Goal: Task Accomplishment & Management: Complete application form

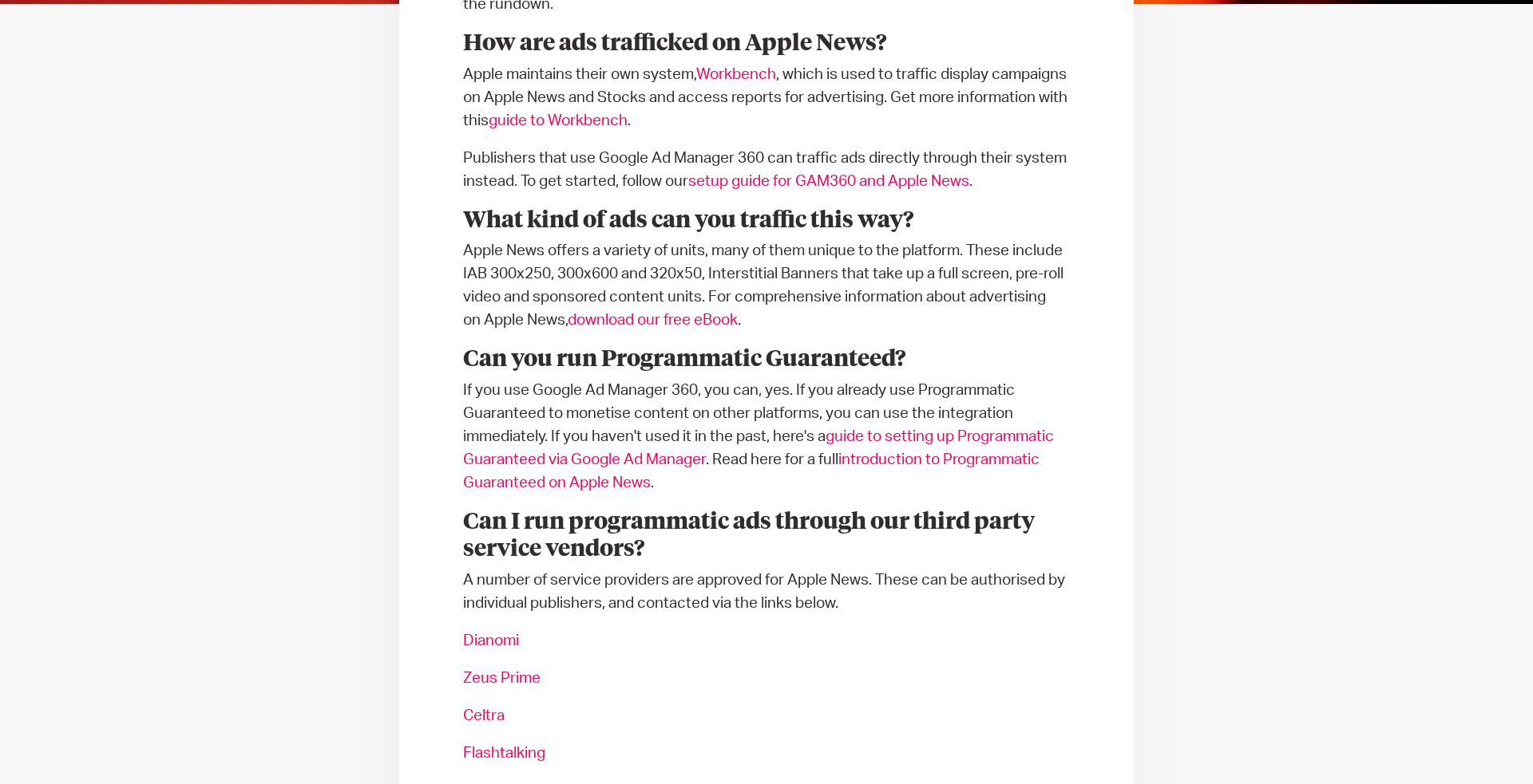
scroll to position [631, 0]
click at [579, 396] on p "If you use Google Ad Manager 360, you can, yes. If you already use Programmatic…" at bounding box center [766, 437] width 607 height 115
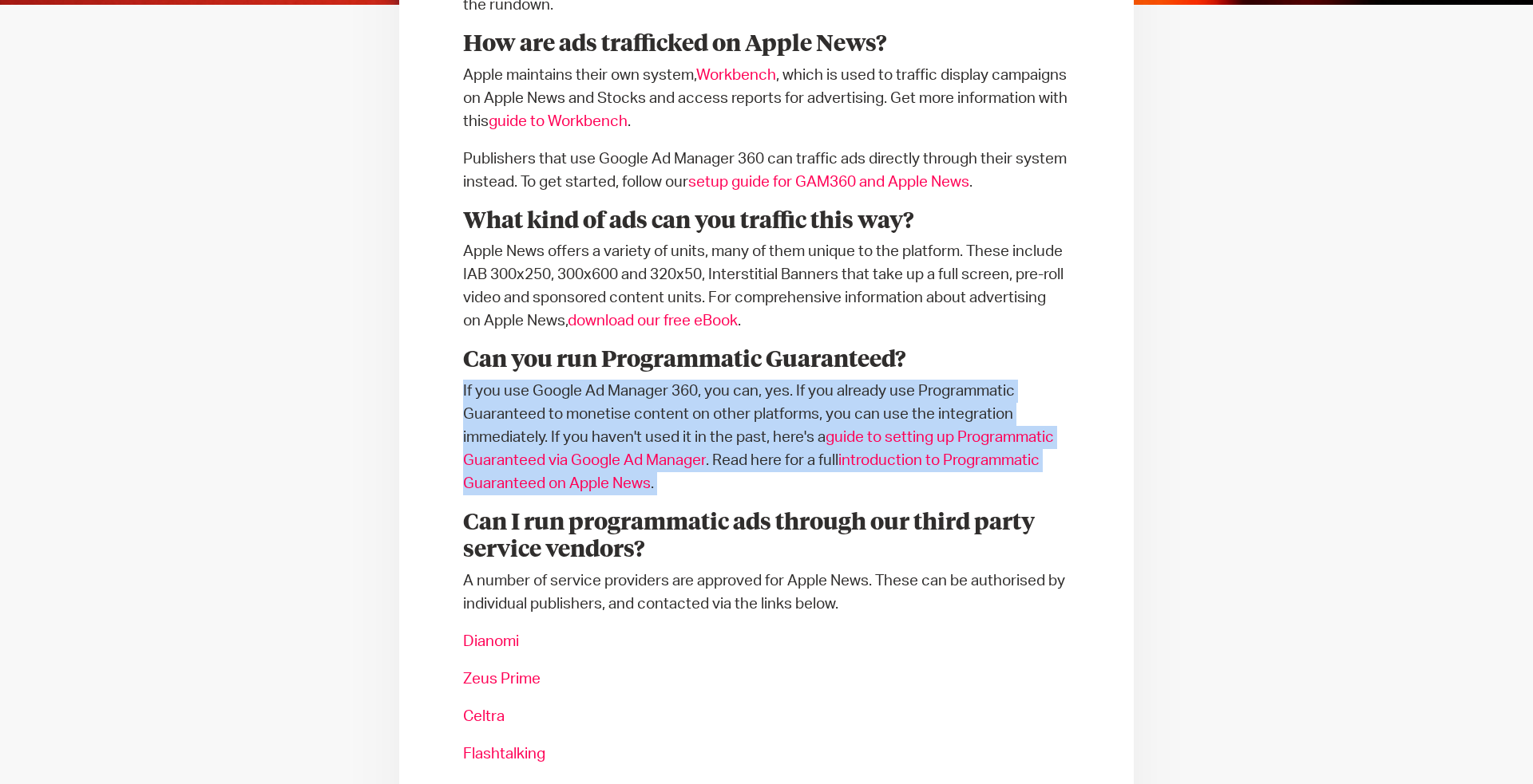
click at [579, 396] on p "If you use Google Ad Manager 360, you can, yes. If you already use Programmatic…" at bounding box center [766, 437] width 607 height 115
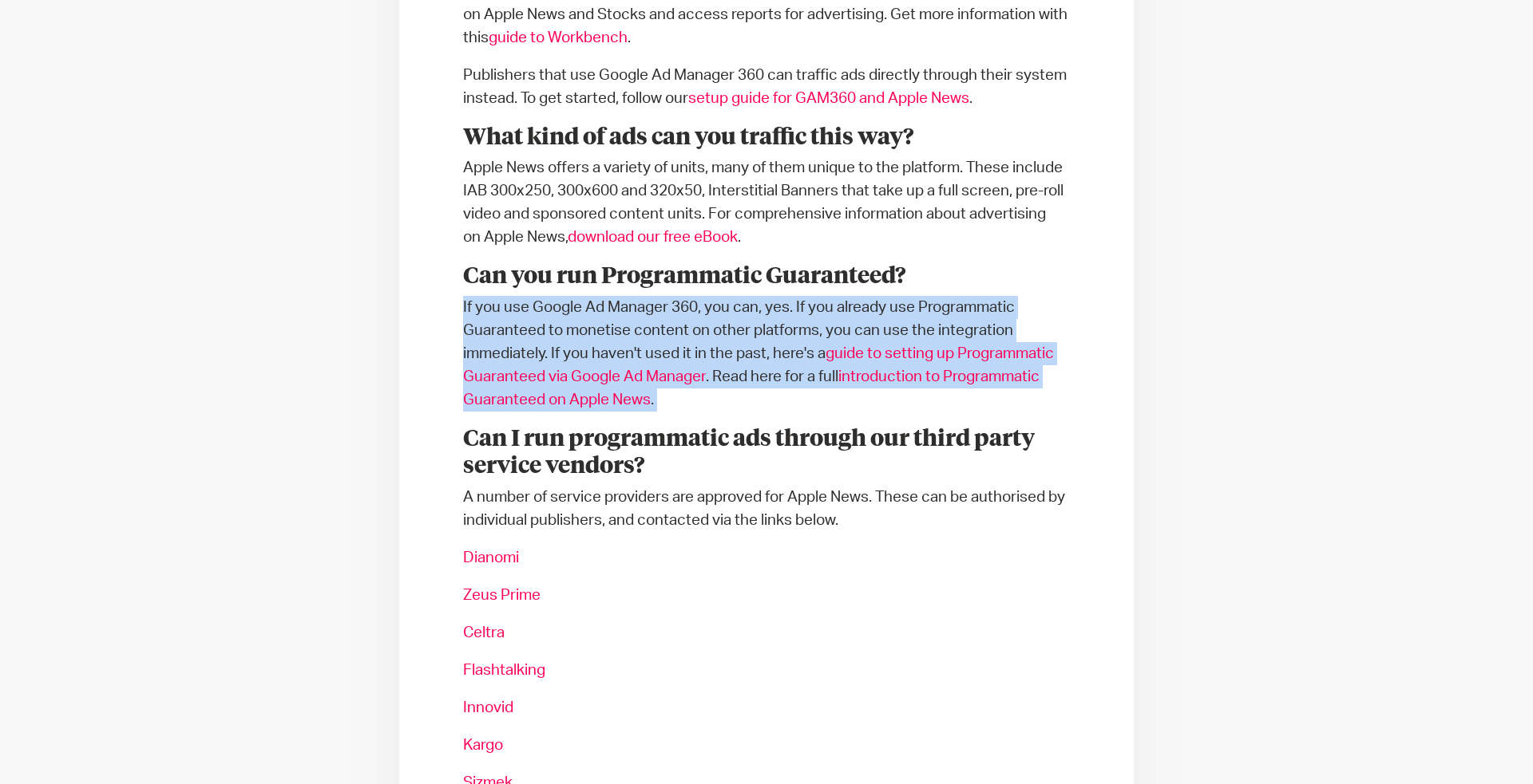
scroll to position [717, 0]
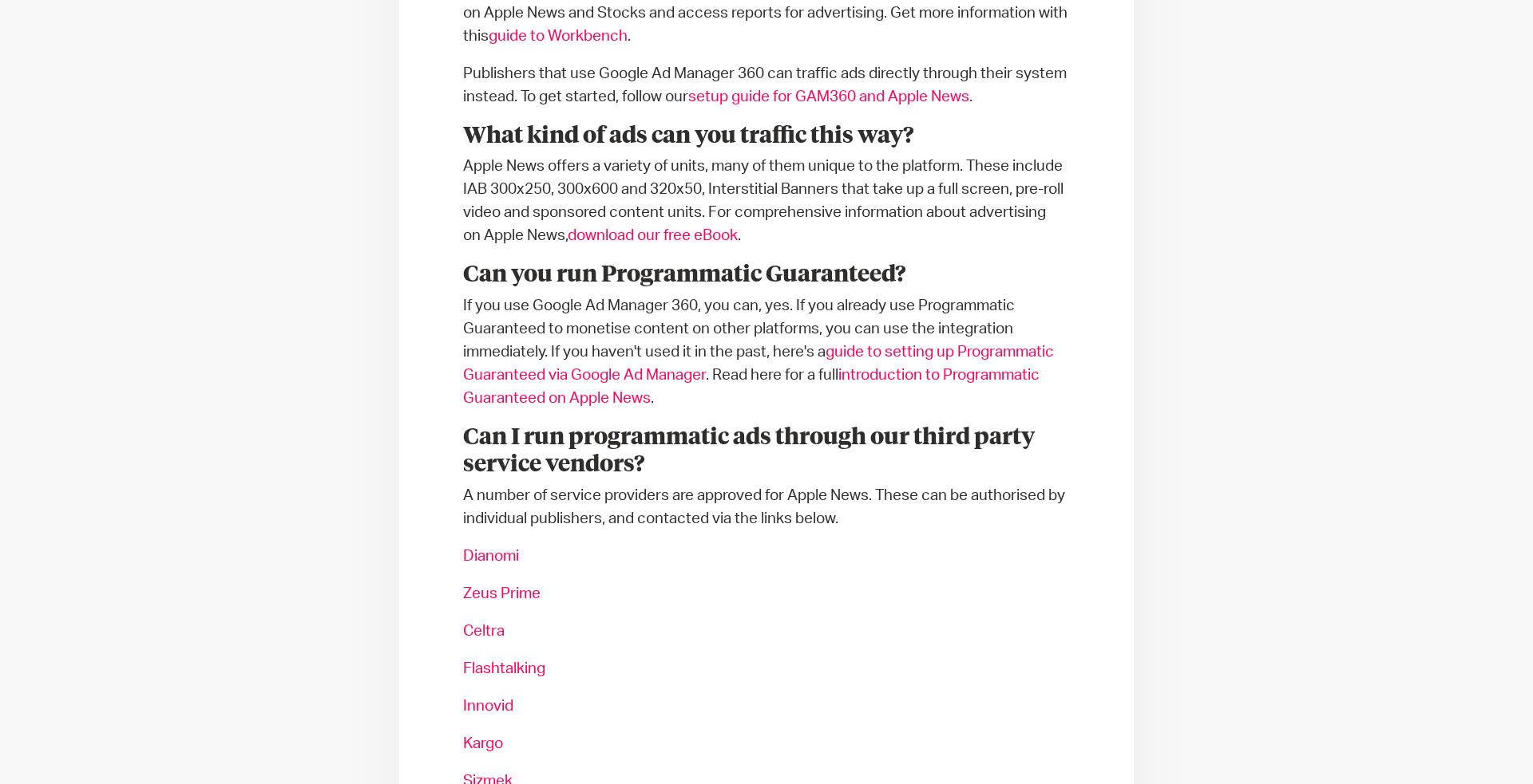
click at [629, 490] on p "A number of service providers are approved for Apple News. These can be authori…" at bounding box center [766, 507] width 607 height 46
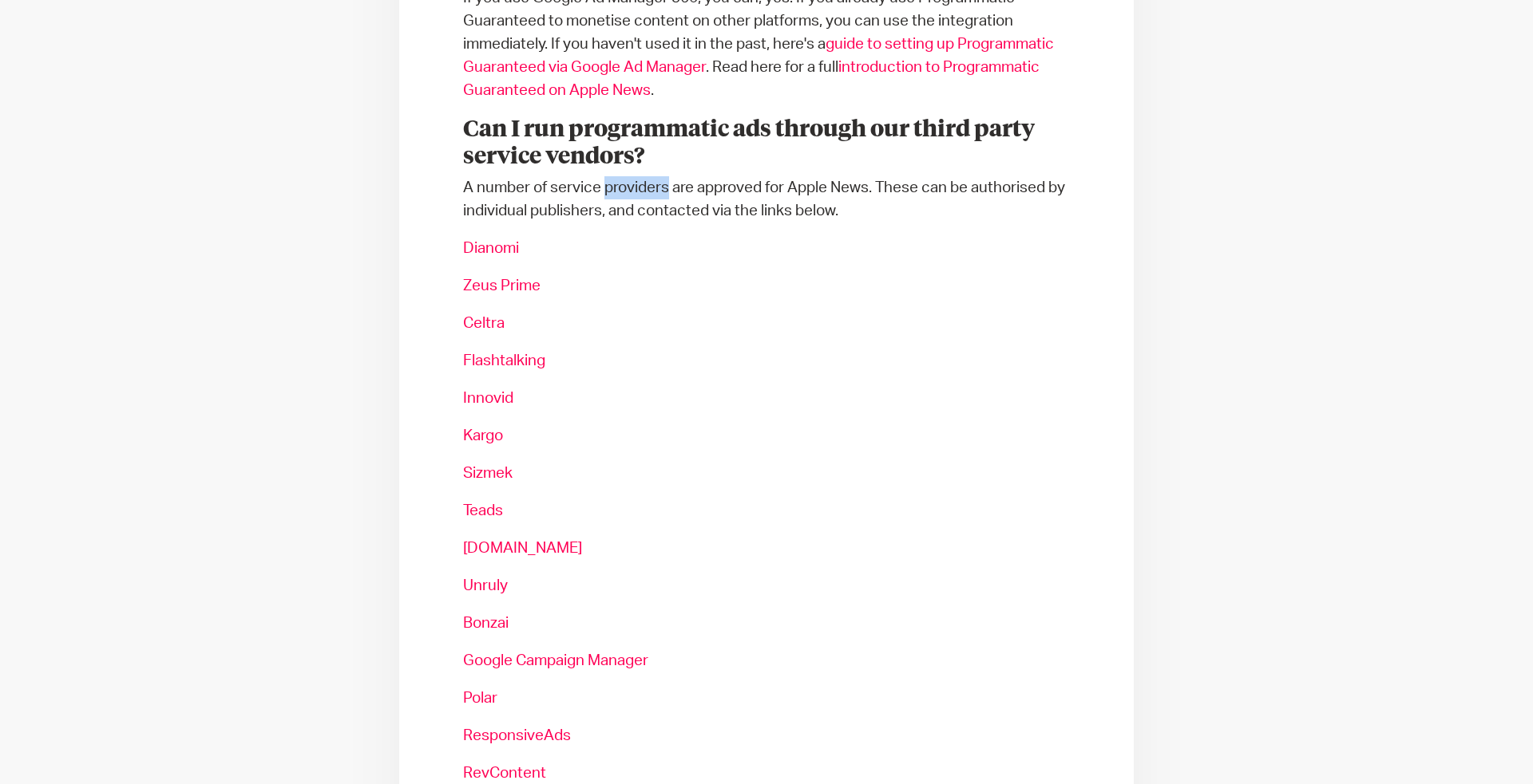
scroll to position [1026, 0]
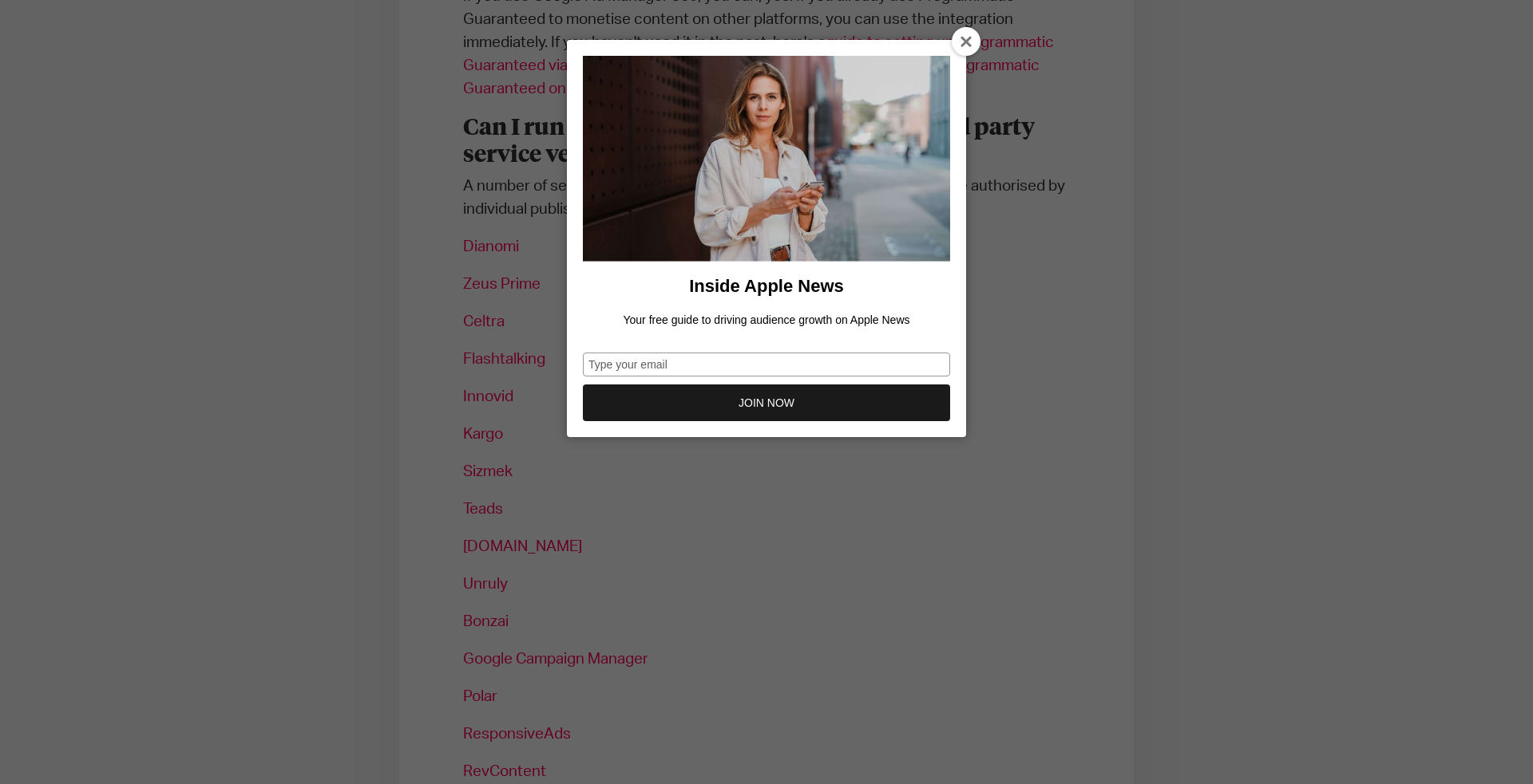
click at [967, 44] on icon at bounding box center [966, 42] width 13 height 13
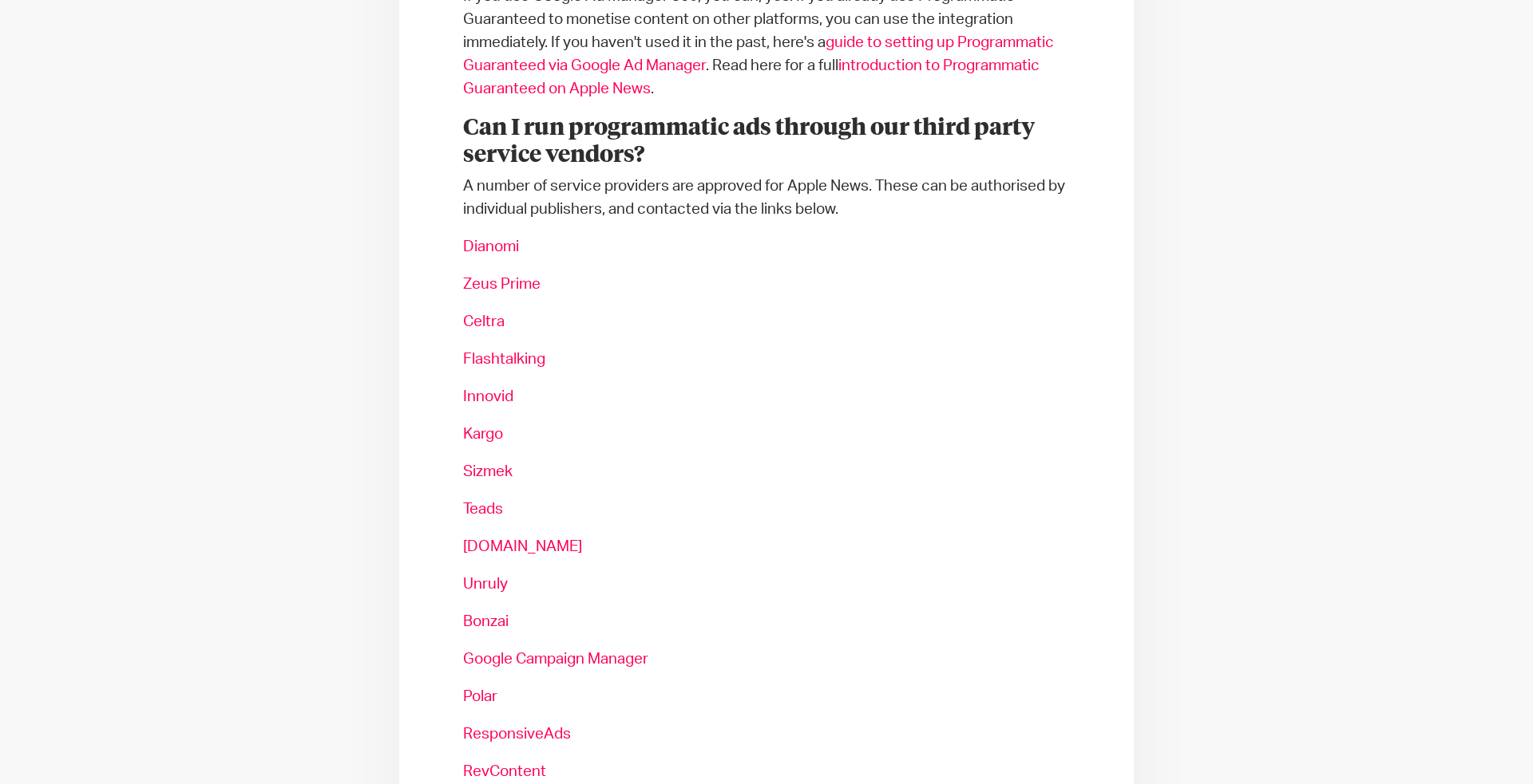
click at [655, 205] on p "A number of service providers are approved for Apple News. These can be authori…" at bounding box center [766, 198] width 607 height 46
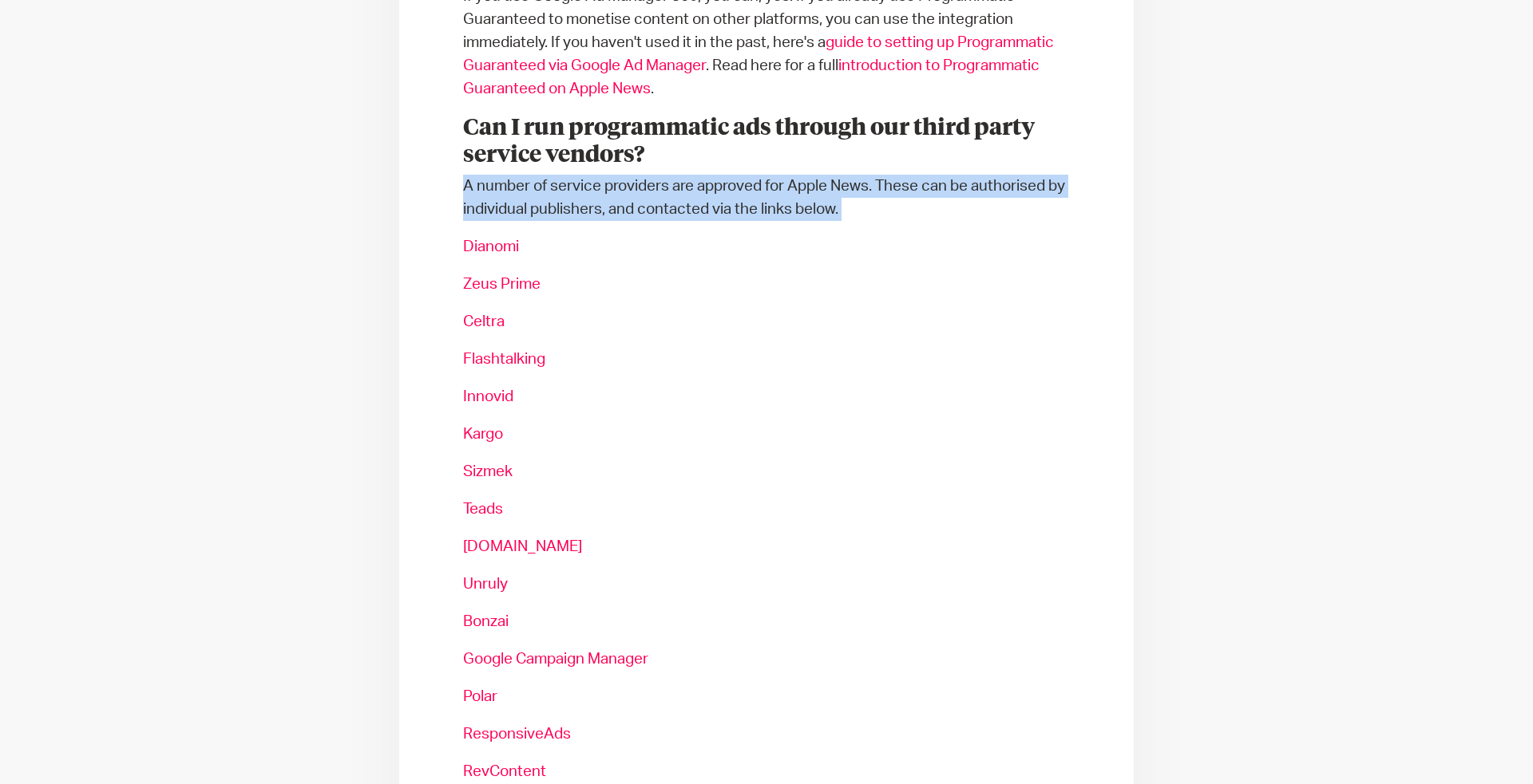
click at [655, 205] on p "A number of service providers are approved for Apple News. These can be authori…" at bounding box center [766, 198] width 607 height 46
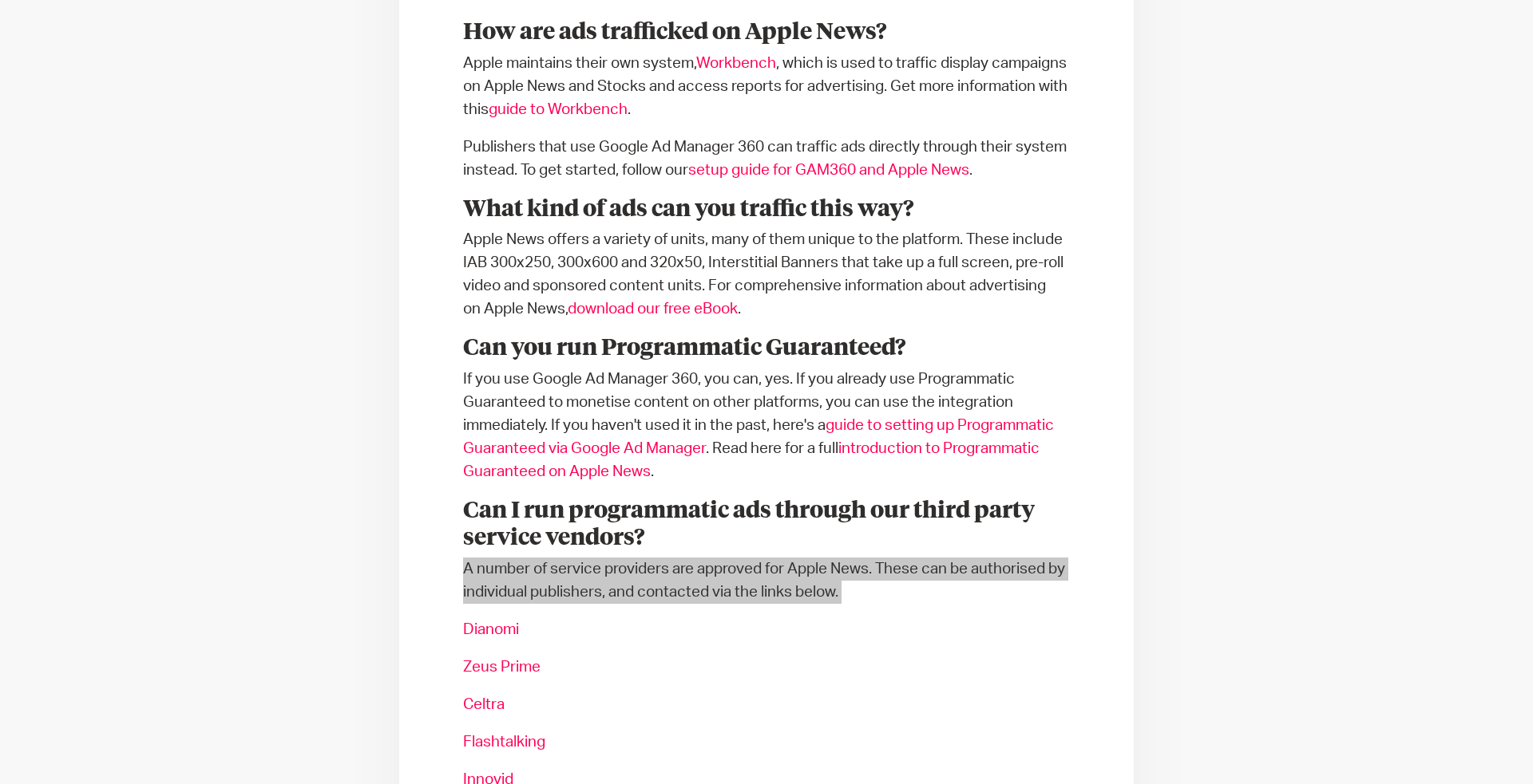
scroll to position [0, 0]
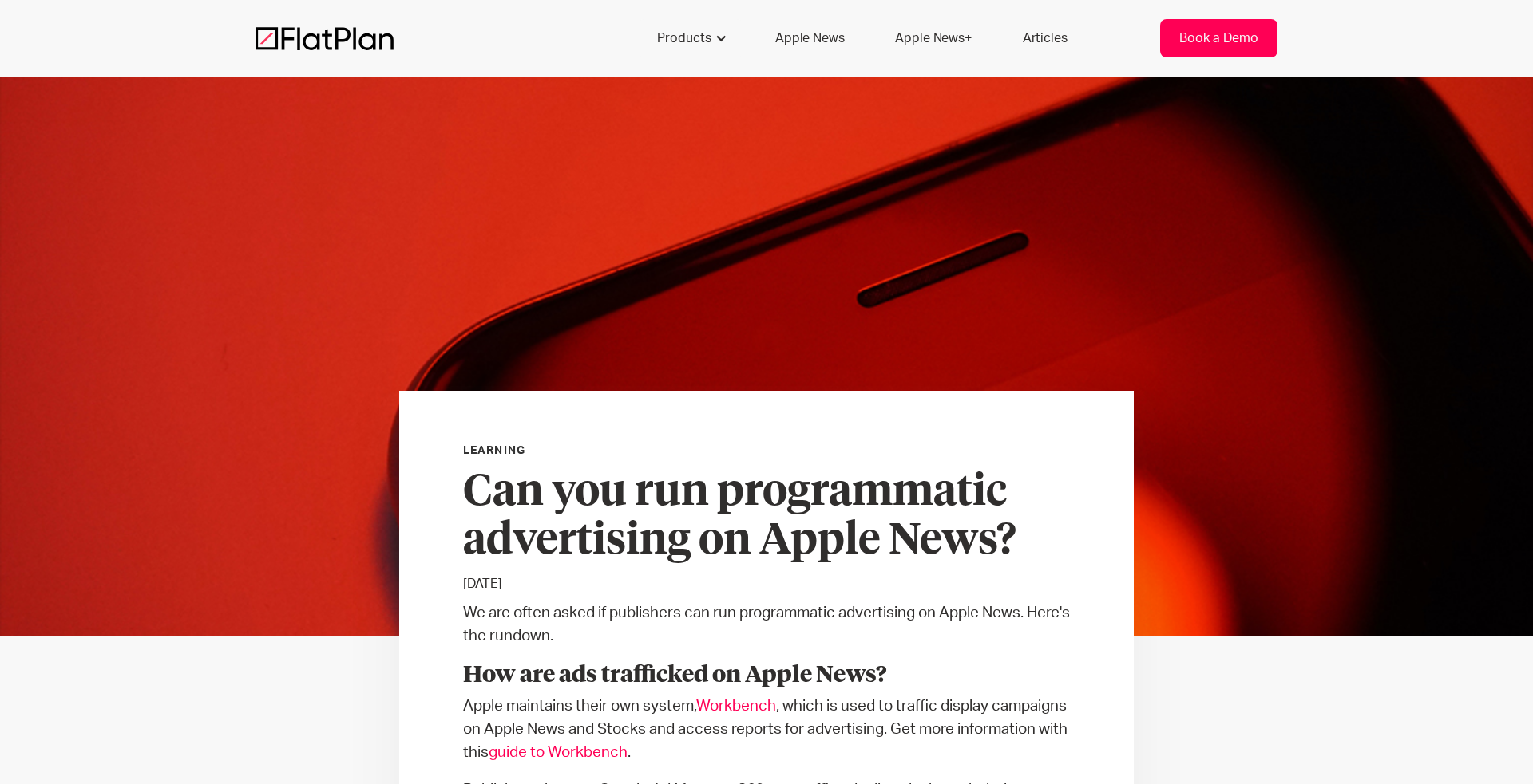
click at [1221, 29] on div "Book a Demo" at bounding box center [1219, 38] width 79 height 19
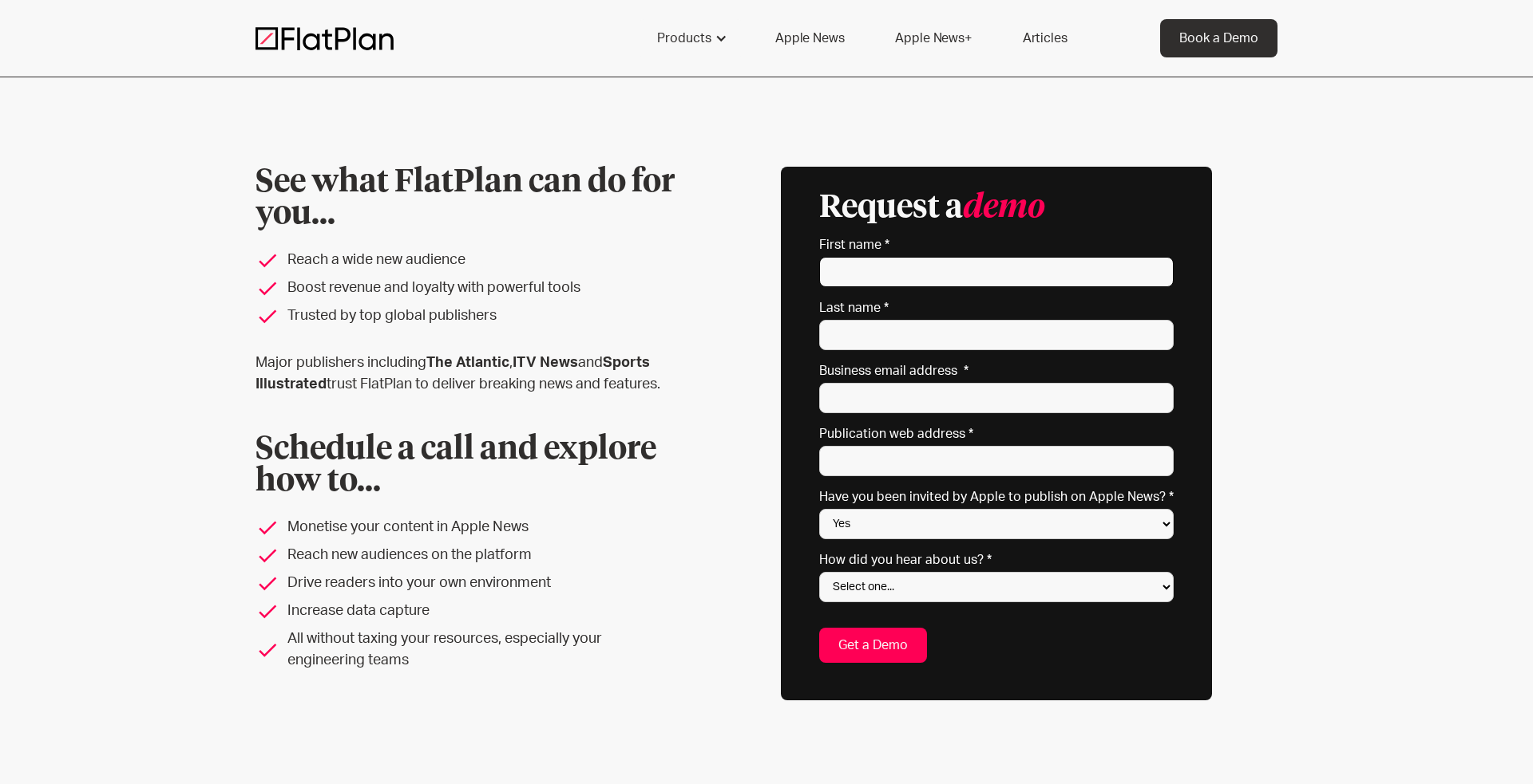
click at [825, 269] on input "First name *" at bounding box center [996, 272] width 355 height 30
type input "[PERSON_NAME]"
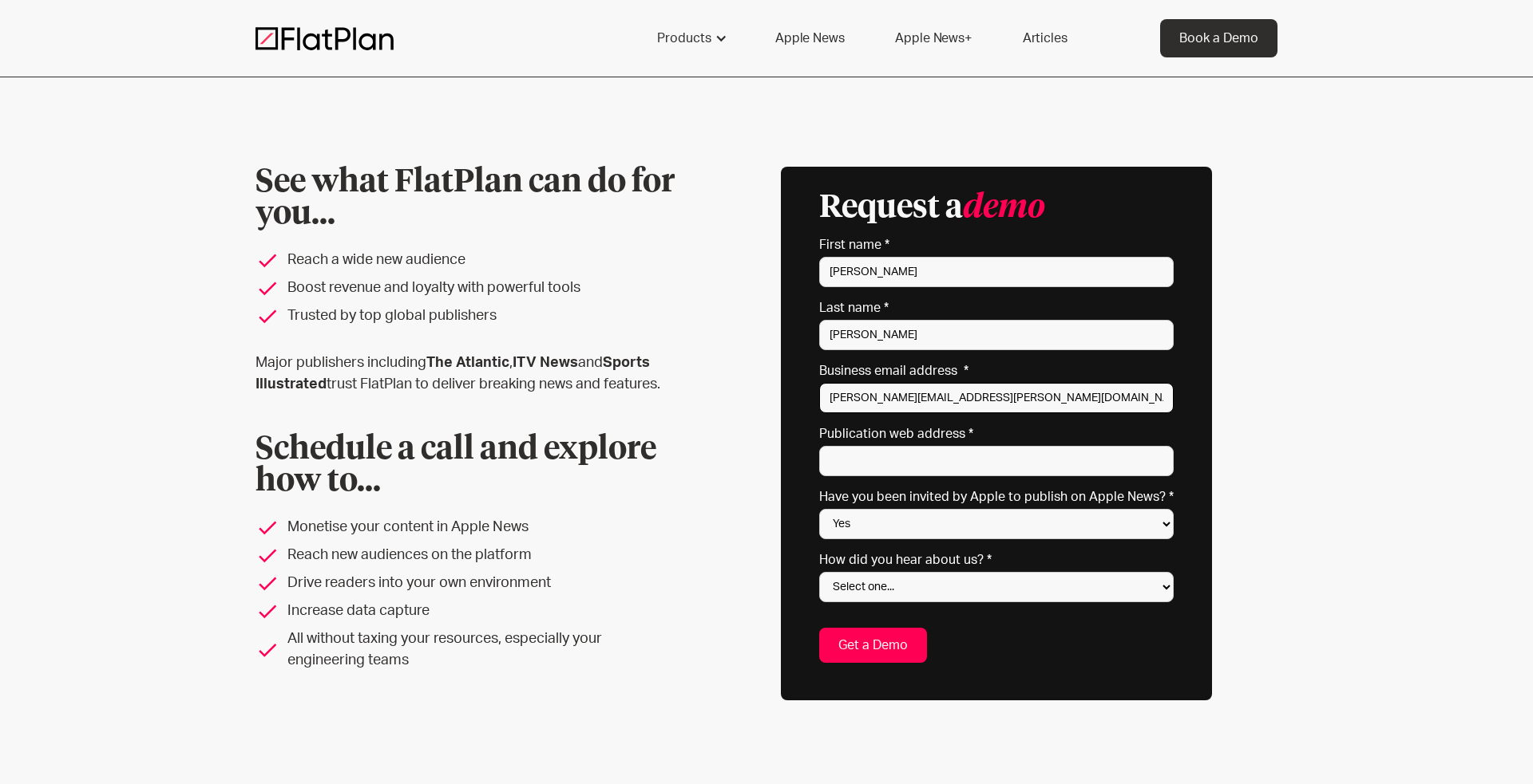
type input "[PERSON_NAME][EMAIL_ADDRESS][PERSON_NAME][DOMAIN_NAME]"
click at [1133, 460] on input "Publication web address *" at bounding box center [996, 460] width 355 height 30
type input "[DOMAIN_NAME]"
click at [876, 582] on select "Select one... Search engine (Google, DuckDuckGo etc) Apple website Google Ad Li…" at bounding box center [996, 587] width 355 height 30
select select "Other"
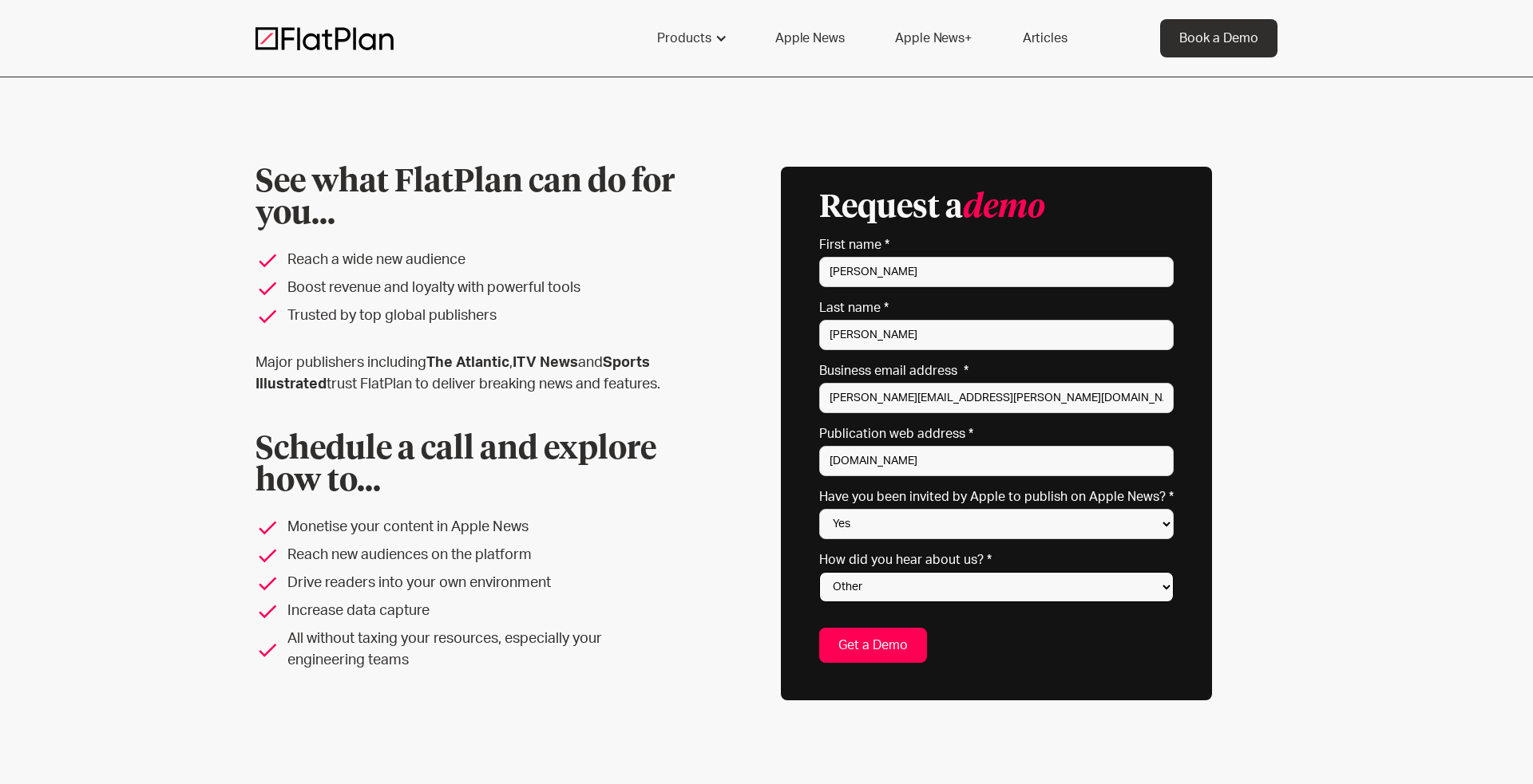
click at [824, 572] on select "Select one... Search engine (Google, DuckDuckGo etc) Apple website Google Ad Li…" at bounding box center [996, 587] width 355 height 30
click at [885, 628] on input "Get a Demo" at bounding box center [872, 645] width 108 height 35
type input "Please wait..."
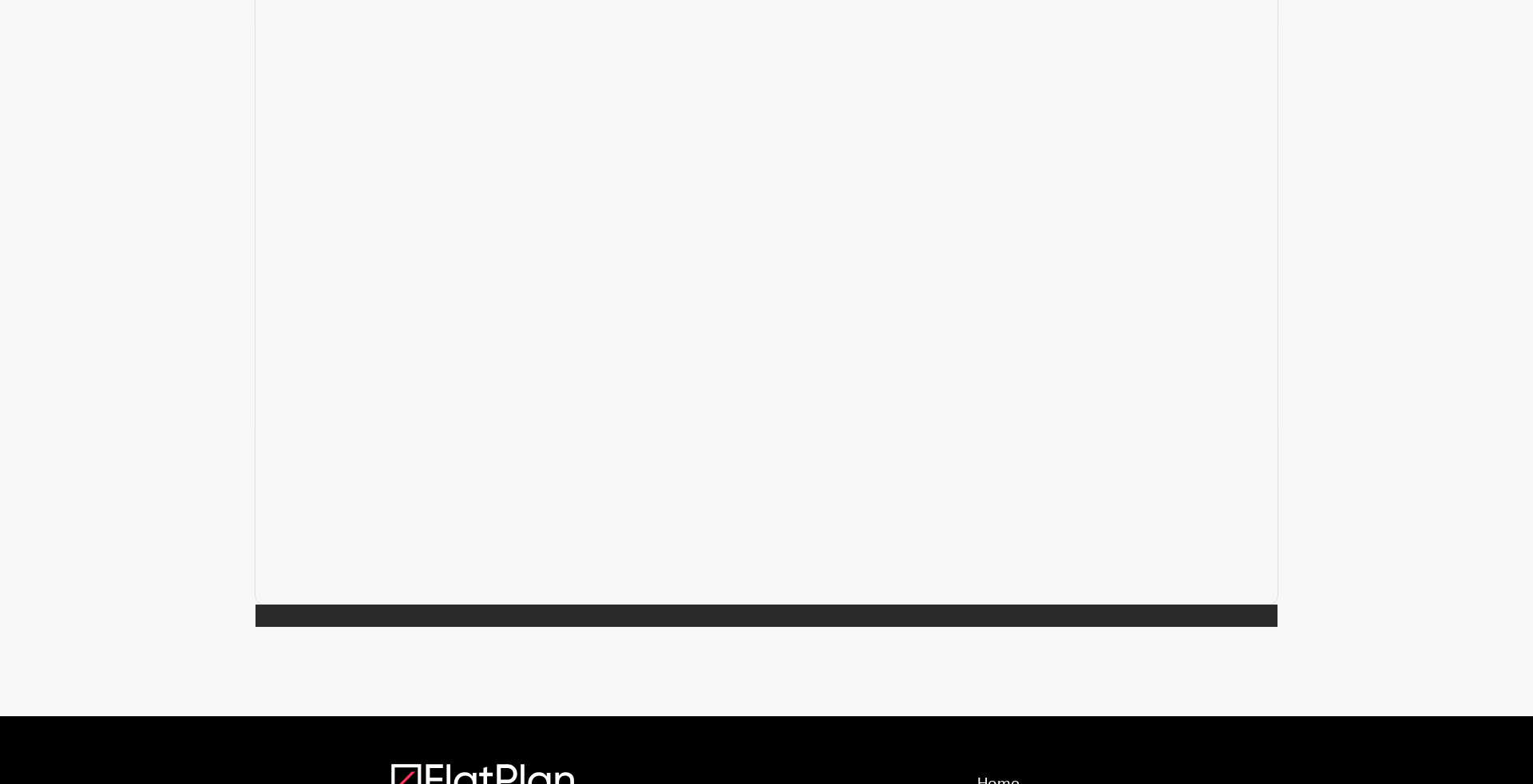
scroll to position [385, 0]
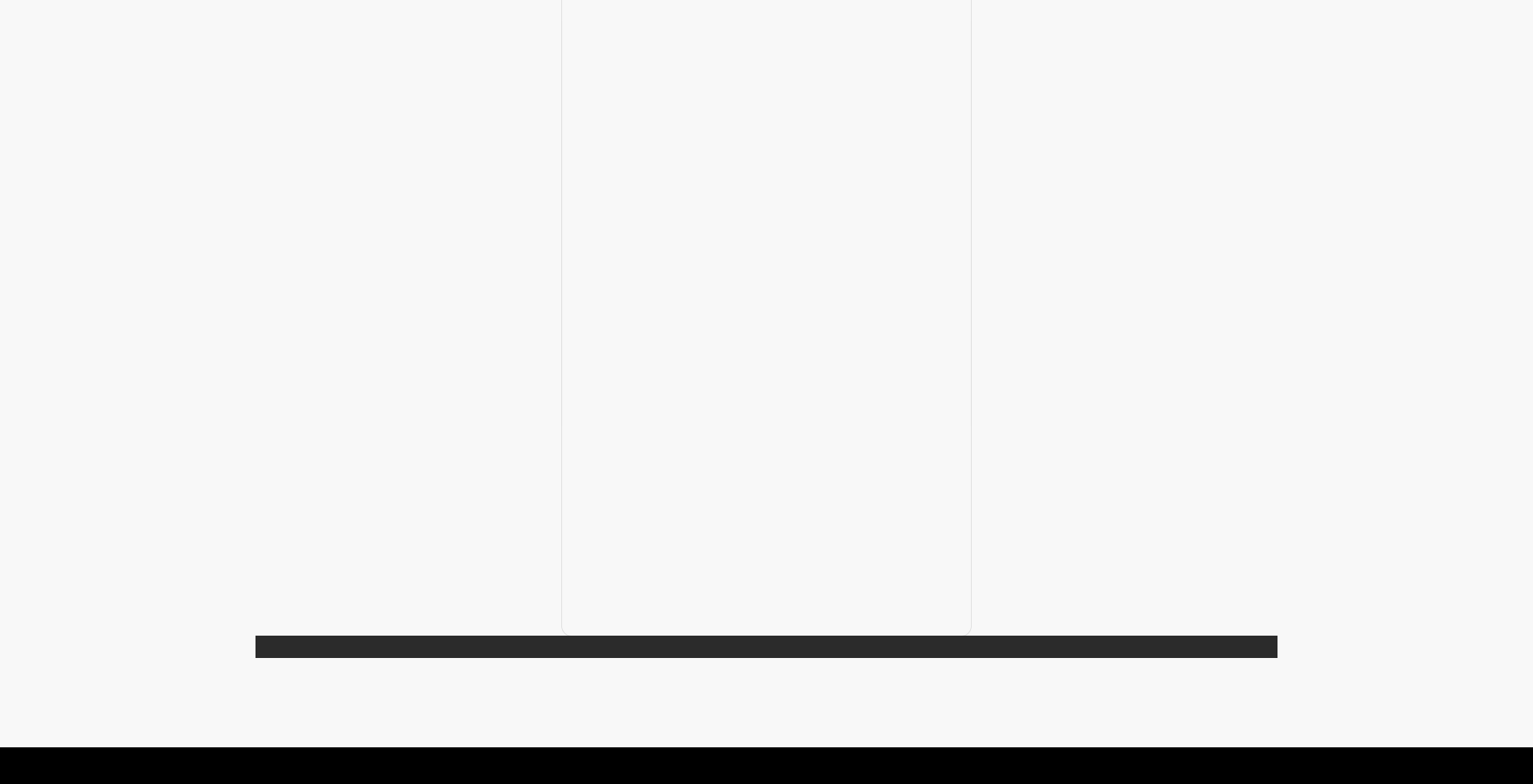
click at [498, 236] on div at bounding box center [766, 290] width 1022 height 735
